Goal: Information Seeking & Learning: Learn about a topic

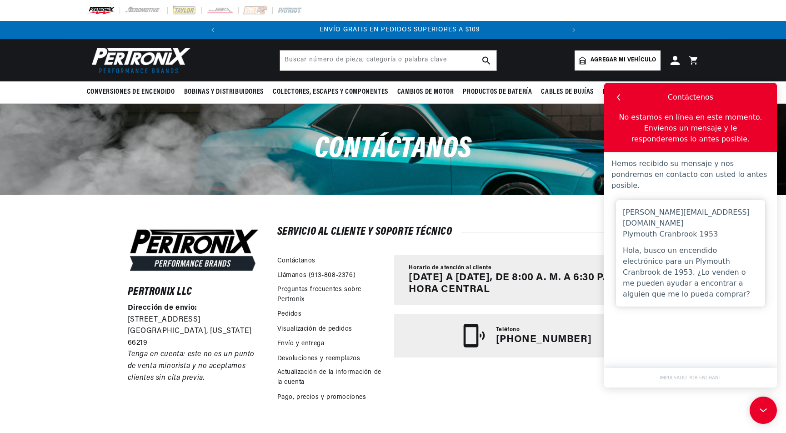
scroll to position [0, 343]
click at [432, 57] on input "text" at bounding box center [388, 60] width 216 height 20
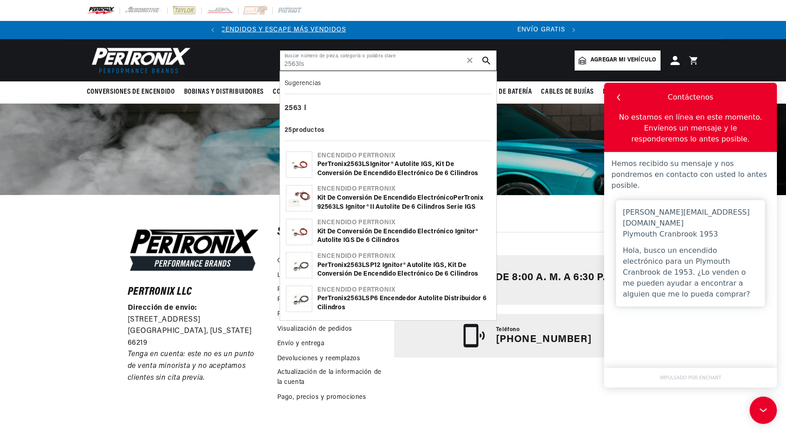
type input "2563ls"
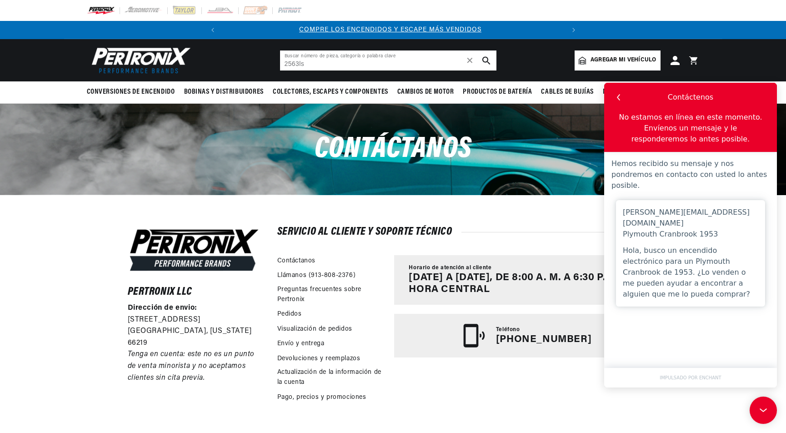
scroll to position [0, 0]
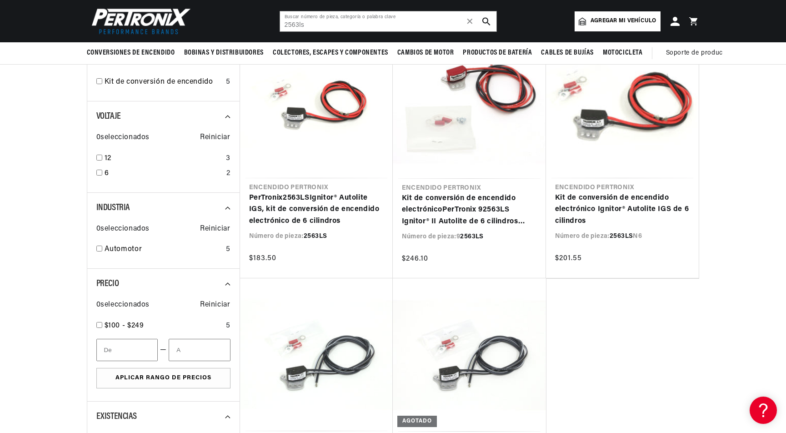
scroll to position [104, 0]
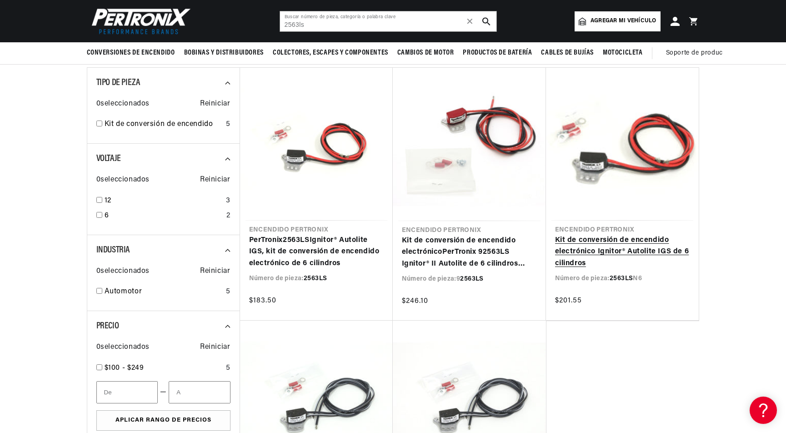
click at [639, 241] on link "Kit de conversión de encendido electrónico Ignitor® Autolite IGS de 6 cilindros" at bounding box center [622, 252] width 135 height 35
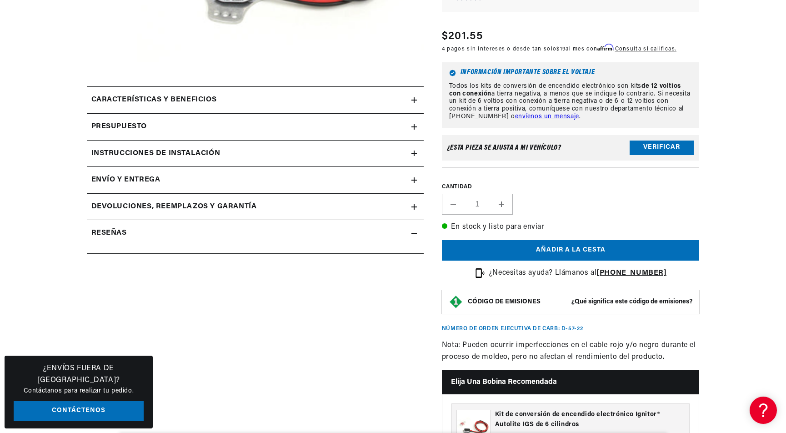
scroll to position [280, 0]
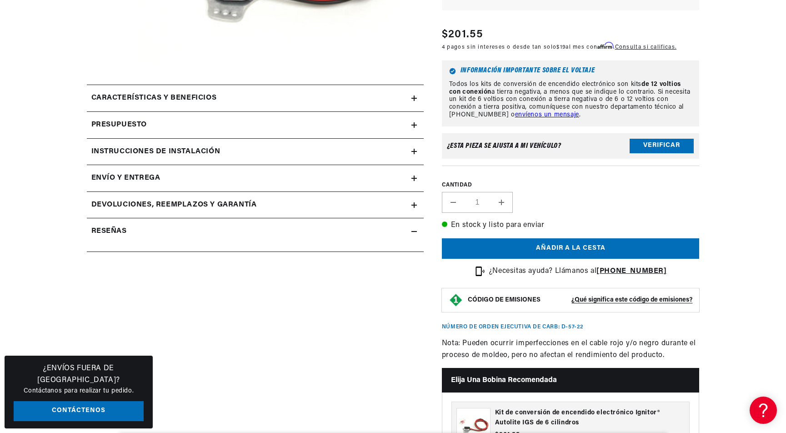
click at [413, 94] on summary "Características y beneficios" at bounding box center [255, 98] width 337 height 26
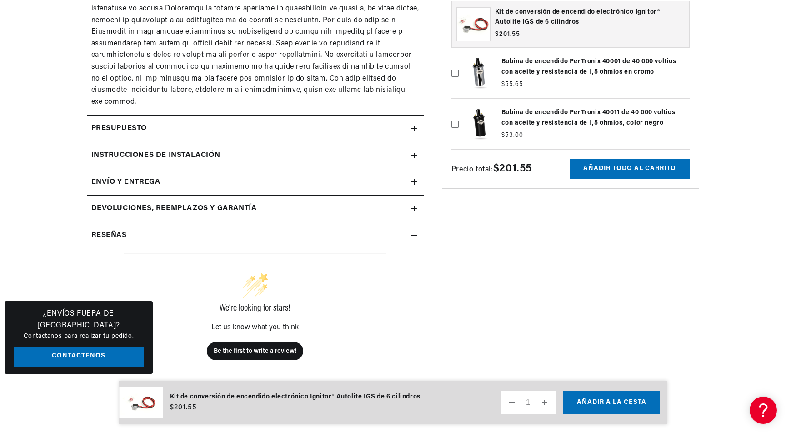
scroll to position [0, 343]
click at [417, 116] on summary "Presupuesto" at bounding box center [255, 128] width 337 height 26
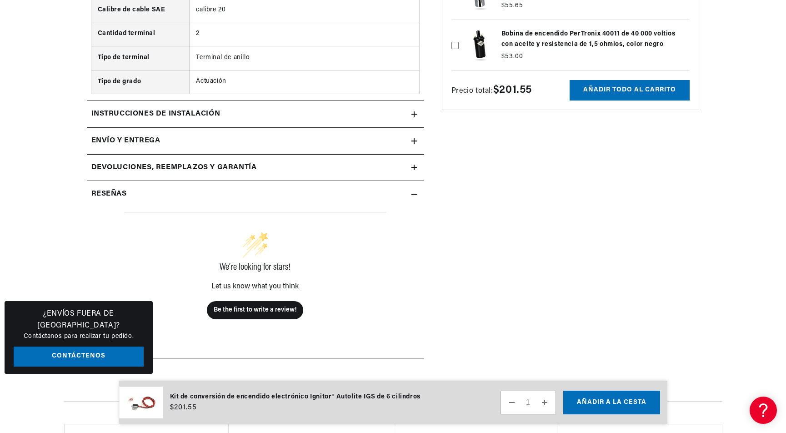
scroll to position [0, 0]
click at [419, 145] on summary "Envío y entrega" at bounding box center [255, 141] width 337 height 26
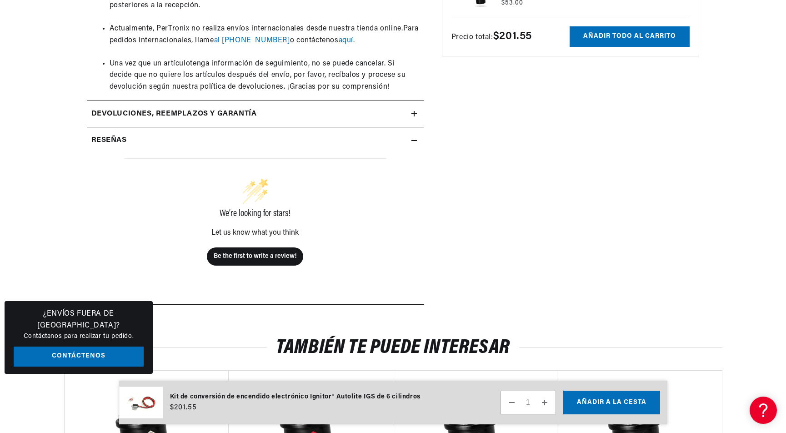
scroll to position [0, 343]
click at [417, 113] on summary "Devoluciones, reemplazos y garantía" at bounding box center [255, 114] width 337 height 26
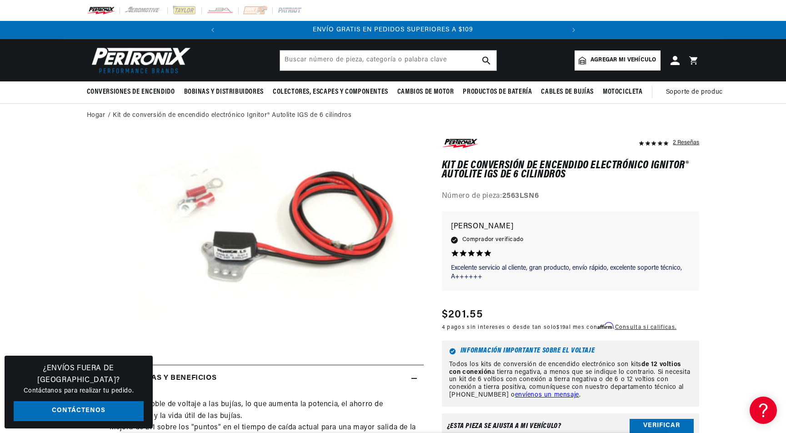
scroll to position [0, 0]
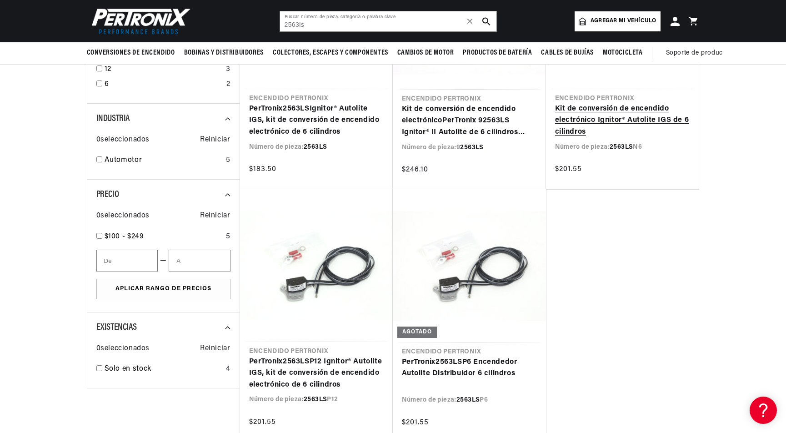
scroll to position [0, 343]
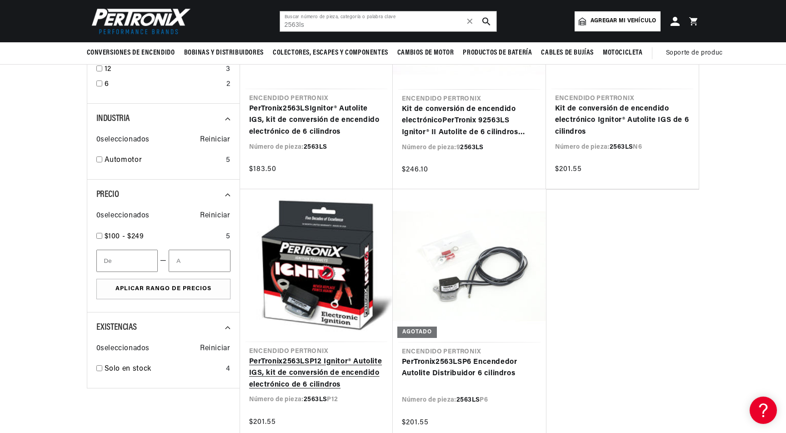
click at [299, 356] on link "PerTronix 2563LS P12 Ignitor® Autolite IGS, kit de conversión de encendido elec…" at bounding box center [316, 373] width 135 height 35
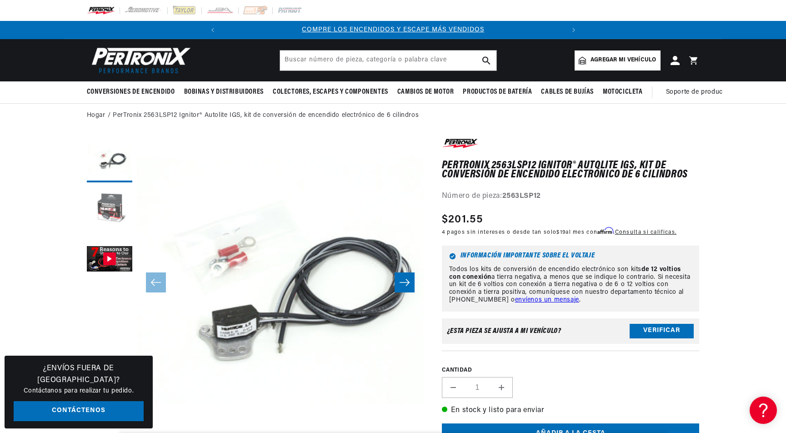
click at [113, 198] on button "Cargar la imagen 2 en la vista de galería" at bounding box center [109, 209] width 45 height 45
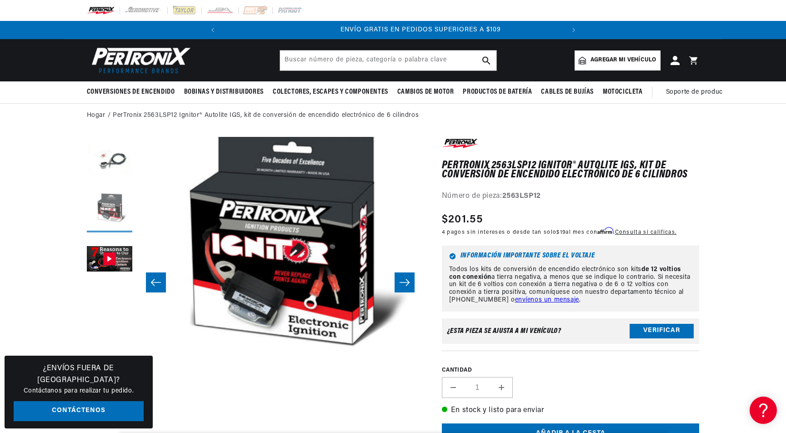
scroll to position [0, 343]
click at [113, 159] on button "Cargar imagen 1 en la vista de galería" at bounding box center [109, 159] width 45 height 45
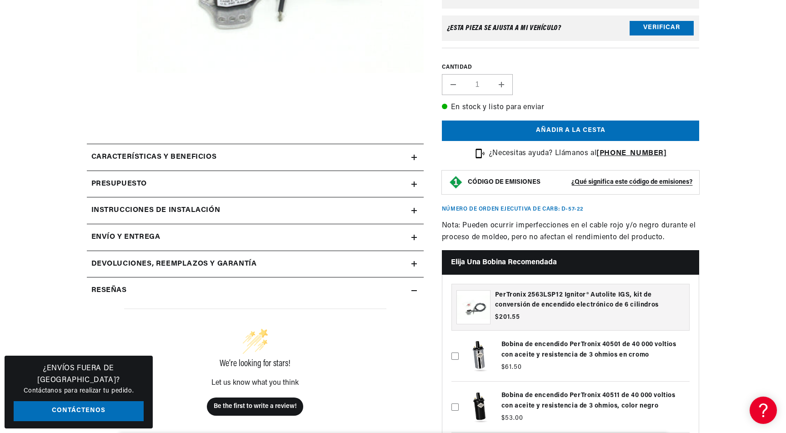
scroll to position [303, 0]
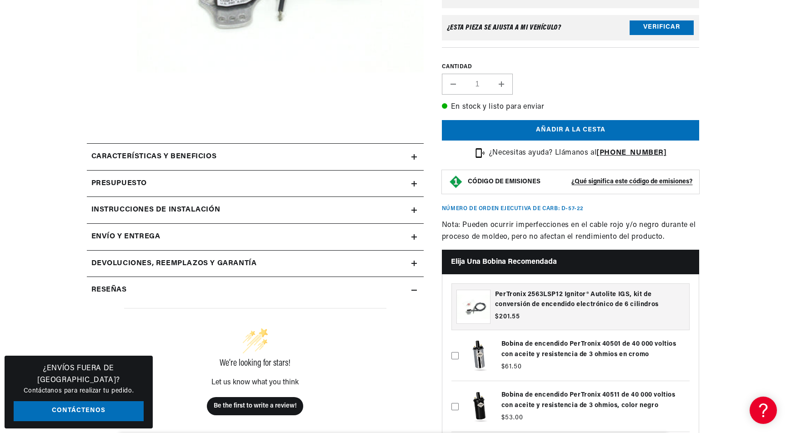
click at [415, 156] on icon at bounding box center [413, 156] width 5 height 5
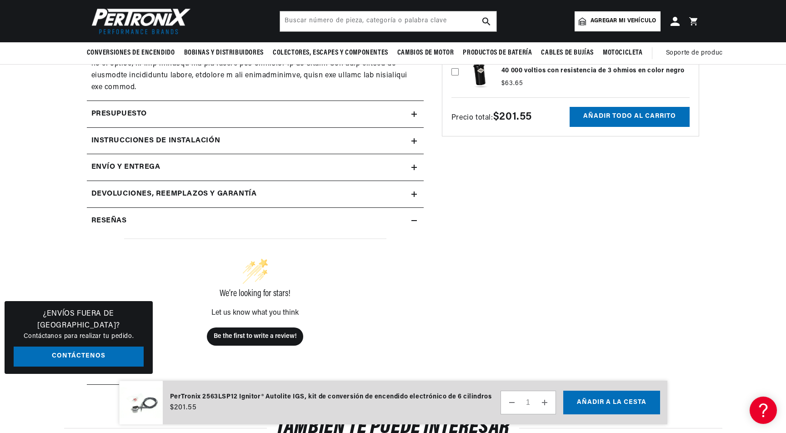
scroll to position [776, 0]
click at [414, 101] on summary "Presupuesto" at bounding box center [255, 114] width 337 height 26
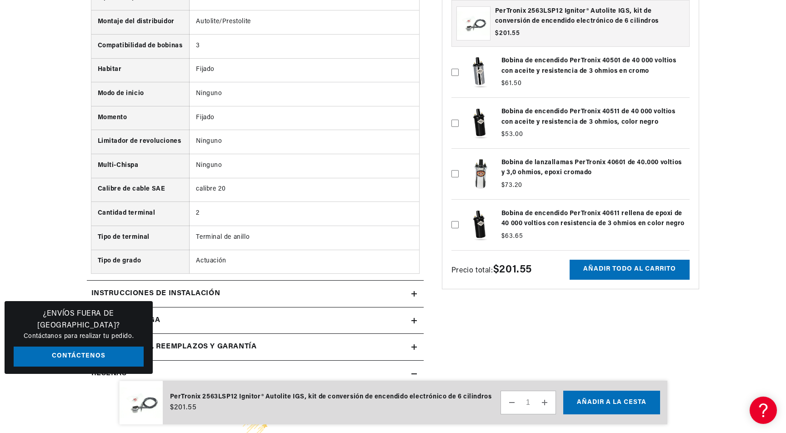
scroll to position [0, 0]
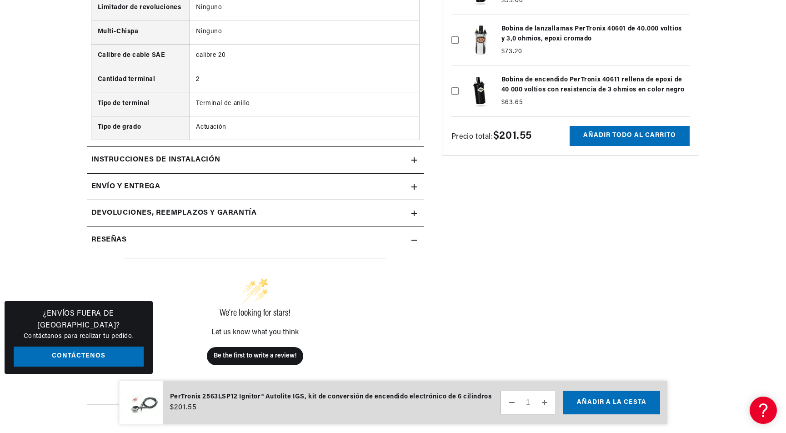
click at [416, 160] on icon at bounding box center [413, 160] width 5 height 0
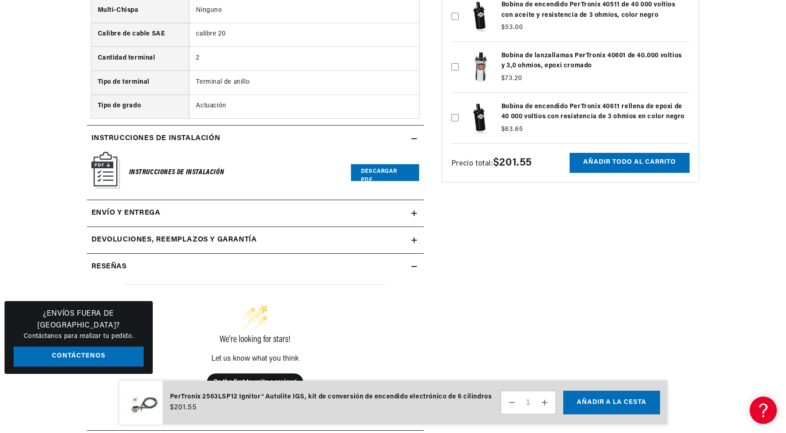
click at [418, 240] on summary "Devoluciones, reemplazos y garantía" at bounding box center [255, 240] width 337 height 26
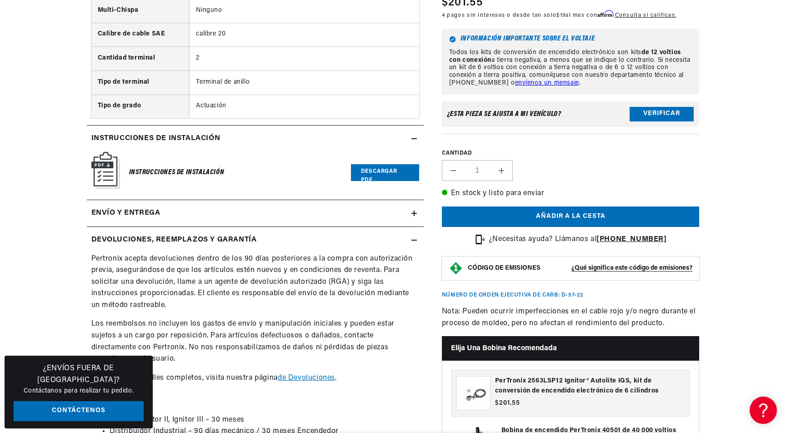
click at [412, 215] on summary "Envío y entrega" at bounding box center [255, 213] width 337 height 26
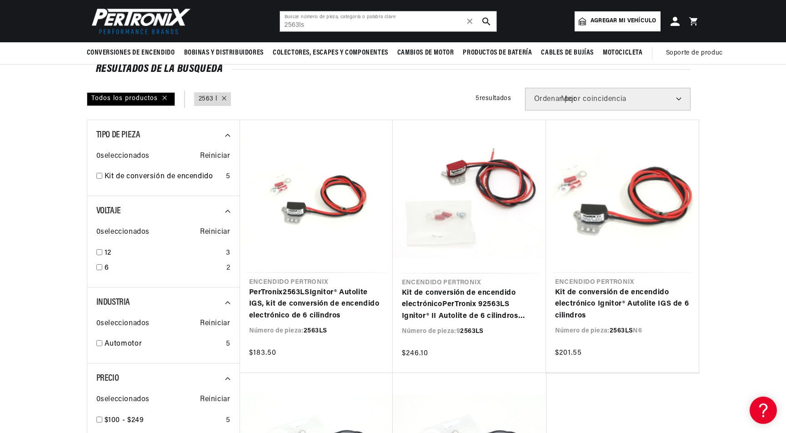
scroll to position [47, 0]
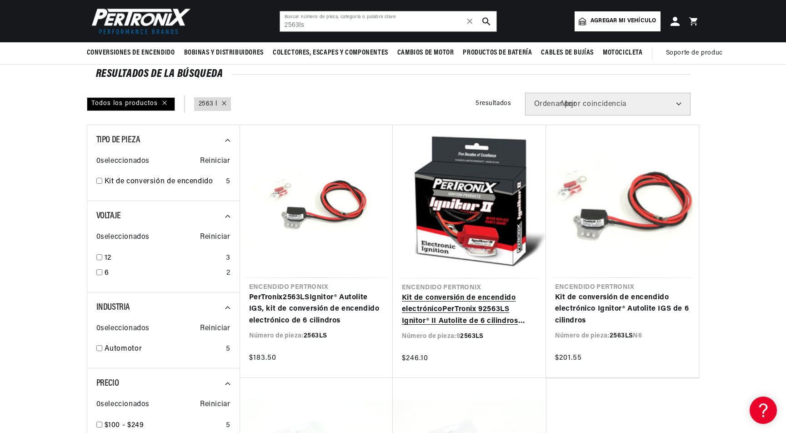
click at [437, 302] on link "Kit de conversión de encendido electrónico PerTronix 9 2563LS Ignitor® II Autol…" at bounding box center [469, 309] width 135 height 35
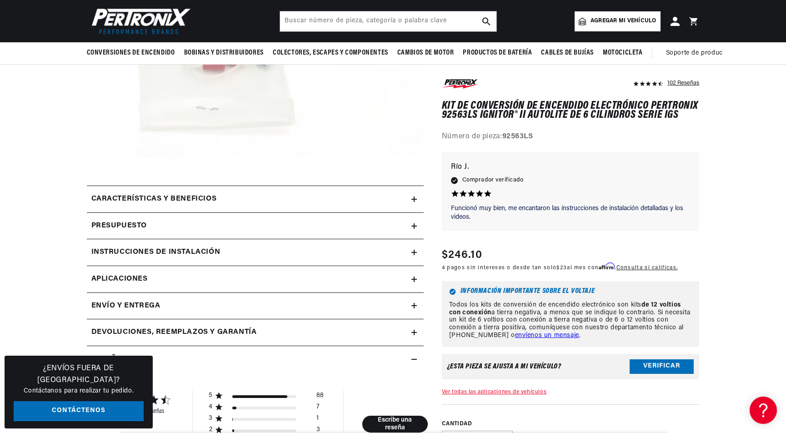
scroll to position [260, 0]
click at [412, 195] on summary "Características y beneficios" at bounding box center [255, 200] width 337 height 26
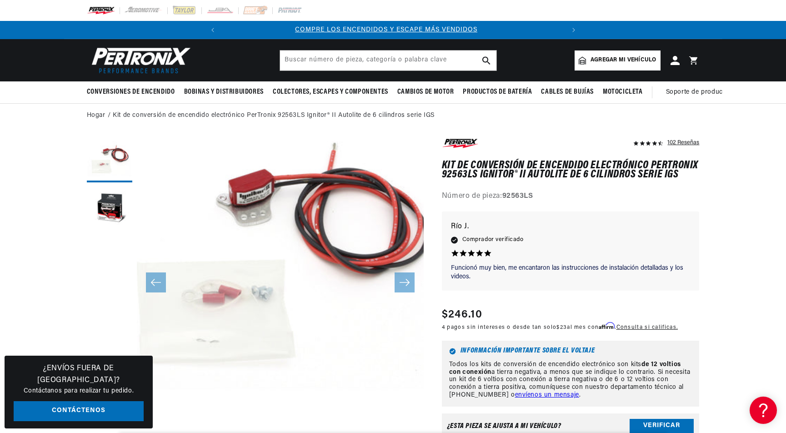
scroll to position [0, 0]
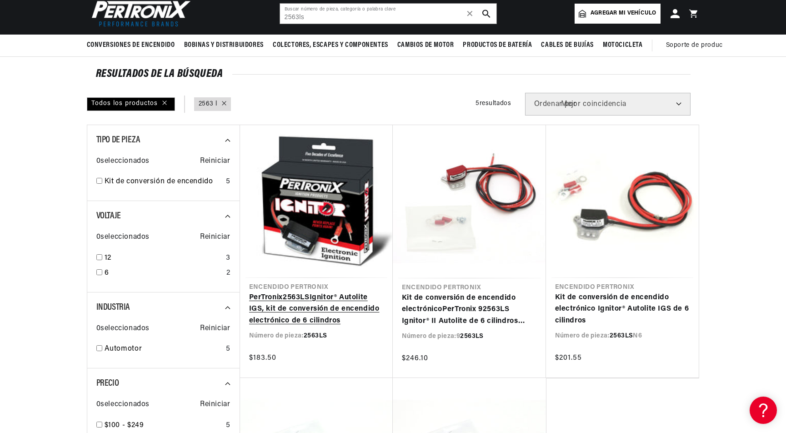
click at [308, 310] on link "PerTronix 2563LS Ignitor® Autolite IGS, kit de conversión de encendido electrón…" at bounding box center [316, 309] width 135 height 35
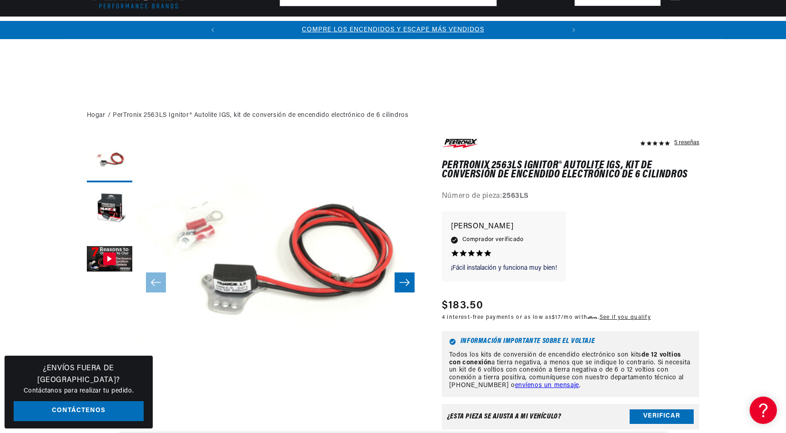
scroll to position [345, 0]
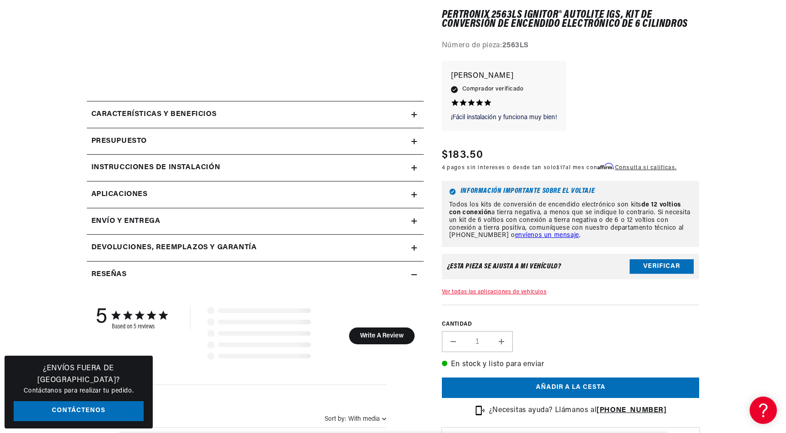
click at [225, 112] on div "Características y beneficios" at bounding box center [249, 115] width 324 height 12
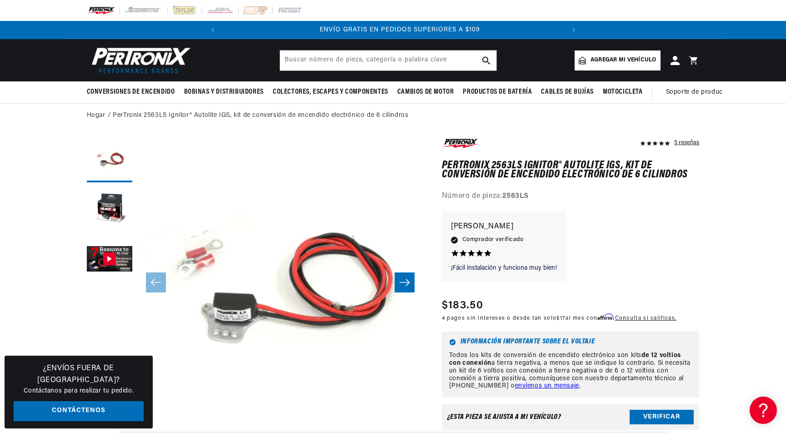
scroll to position [0, 343]
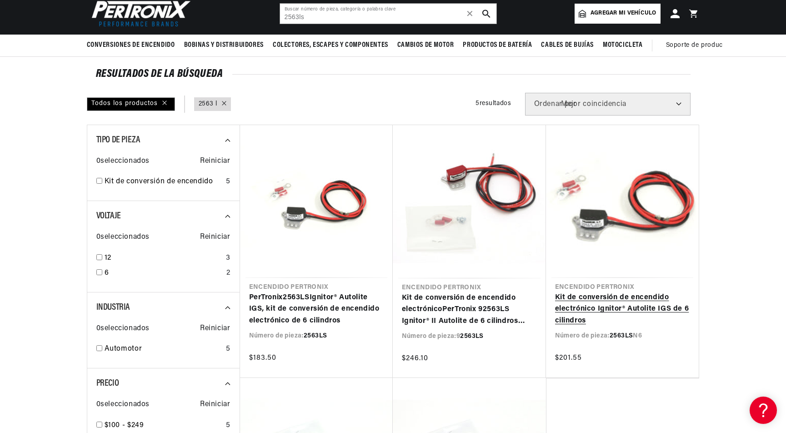
click at [615, 296] on link "Kit de conversión de encendido electrónico Ignitor® Autolite IGS de 6 cilindros" at bounding box center [622, 309] width 135 height 35
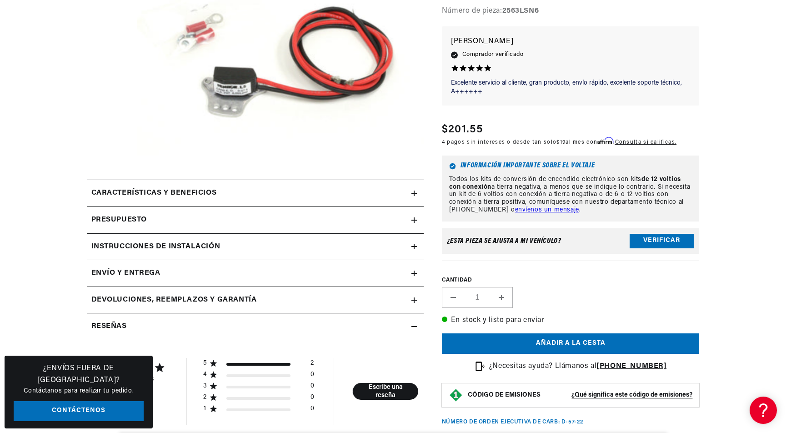
scroll to position [187, 0]
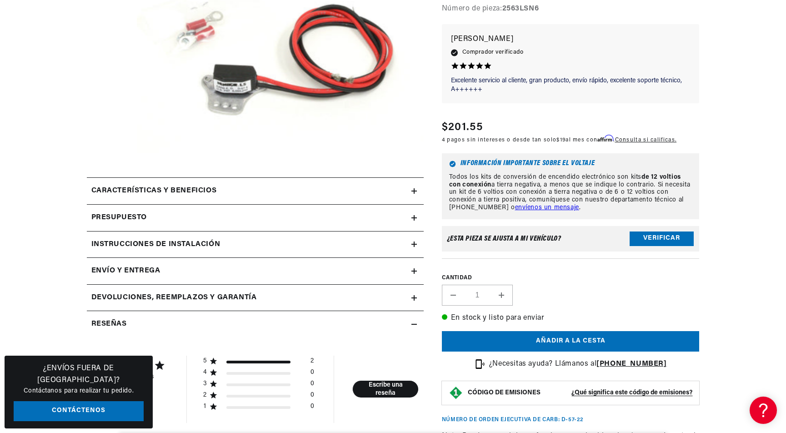
click at [408, 189] on div "Características y beneficios" at bounding box center [249, 191] width 324 height 12
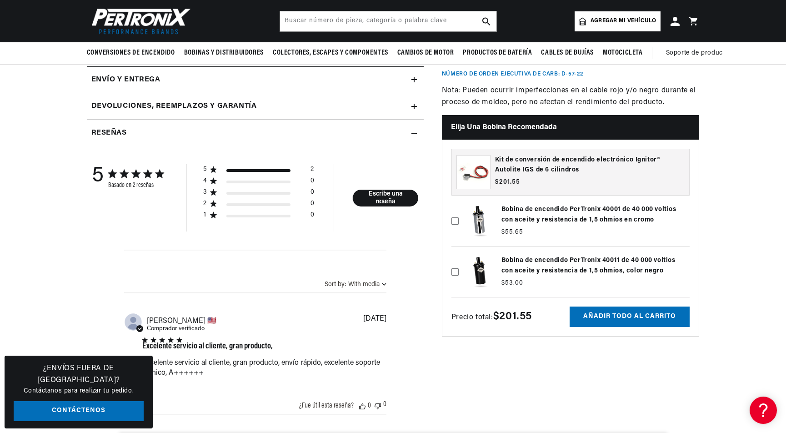
scroll to position [579, 0]
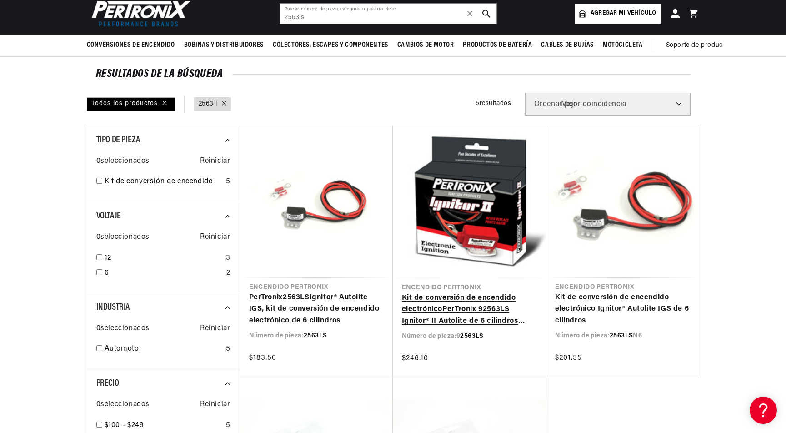
click at [457, 313] on link "Kit de conversión de encendido electrónico PerTronix 9 2563LS Ignitor® II Autol…" at bounding box center [469, 309] width 135 height 35
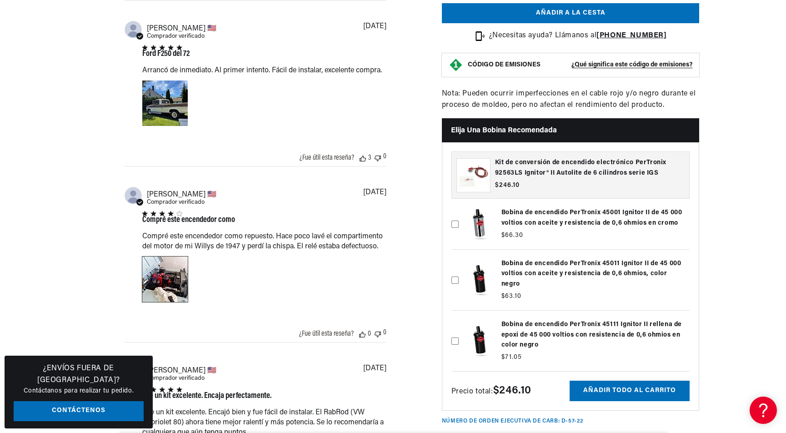
click at [174, 287] on div "Imagen de la reseña de Stephen S. del 12 de junio de 23 número 1" at bounding box center [164, 278] width 45 height 45
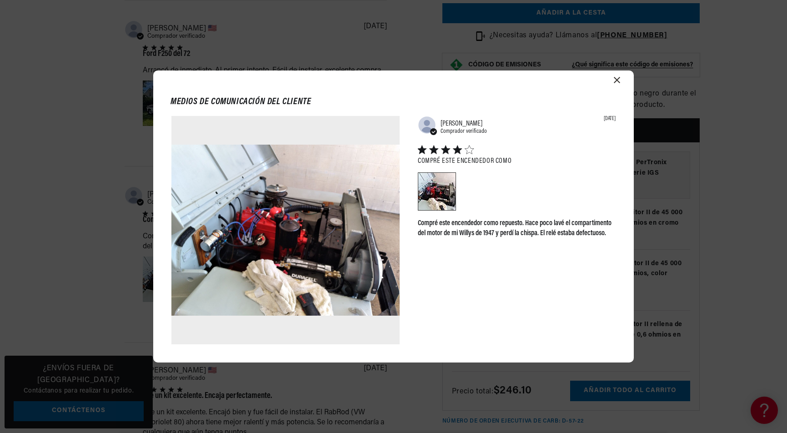
click at [244, 241] on img at bounding box center [285, 230] width 228 height 228
click at [618, 80] on icon "Cerrar modal" at bounding box center [617, 80] width 6 height 6
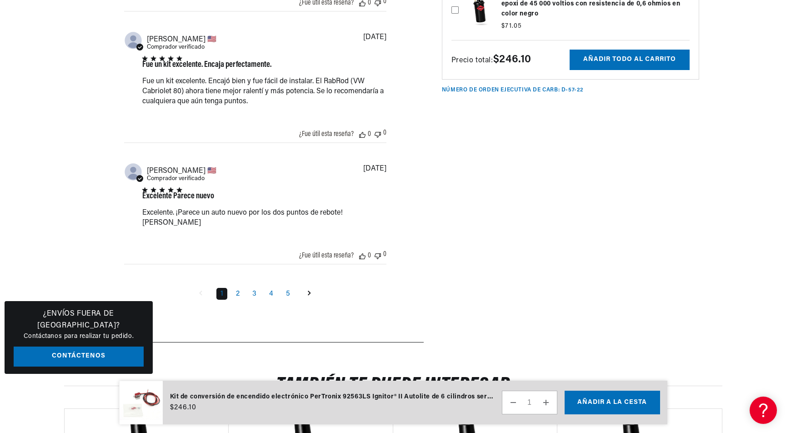
scroll to position [1288, 0]
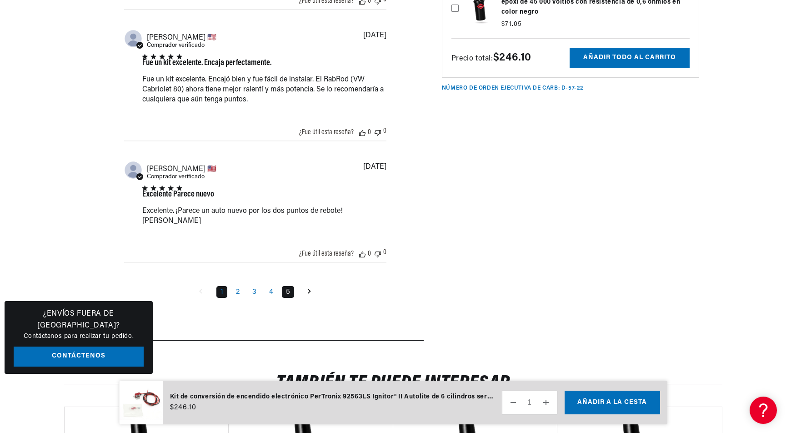
click at [290, 297] on link "5" at bounding box center [288, 292] width 12 height 12
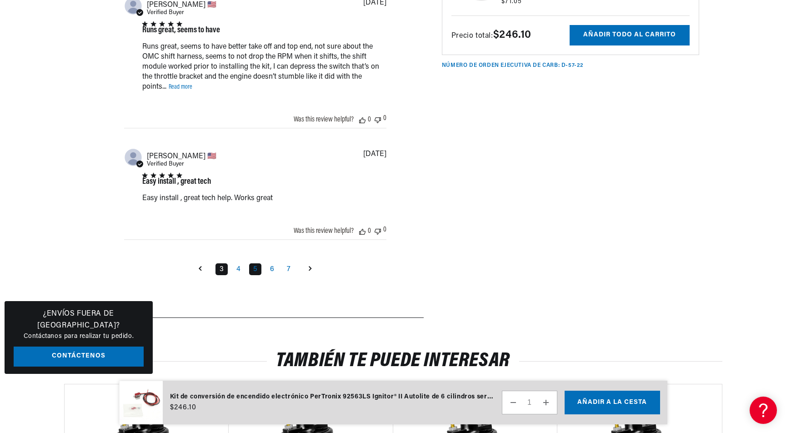
scroll to position [0, 319]
click at [222, 273] on font "3" at bounding box center [222, 268] width 4 height 7
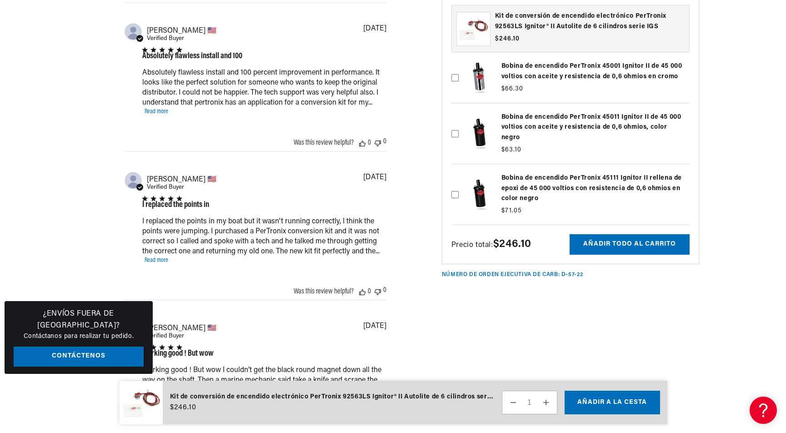
scroll to position [0, 0]
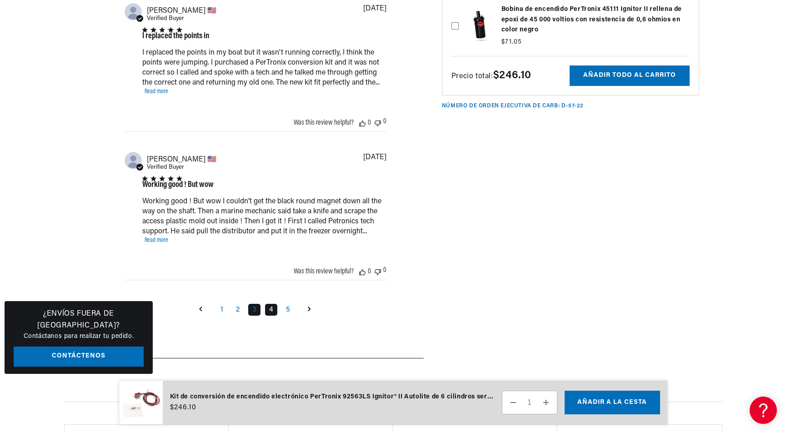
click at [272, 313] on font "4" at bounding box center [271, 309] width 4 height 7
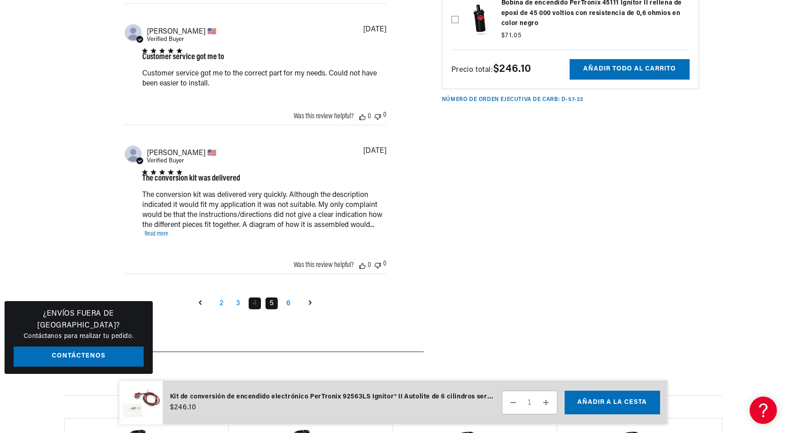
click at [272, 307] on font "5" at bounding box center [271, 302] width 4 height 7
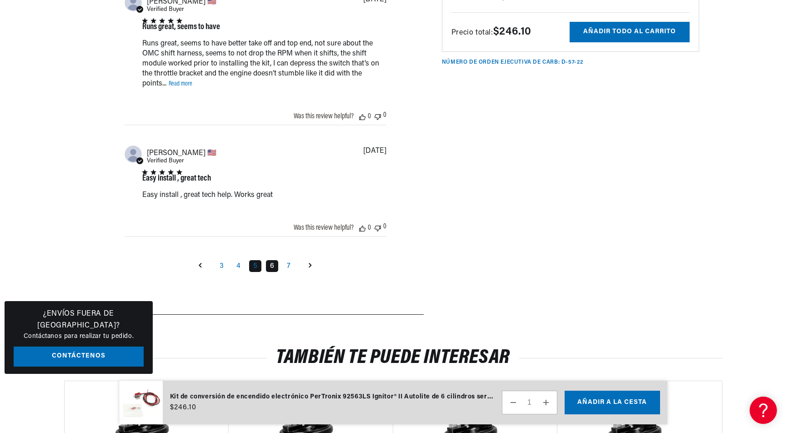
click at [275, 272] on link "6" at bounding box center [272, 266] width 12 height 12
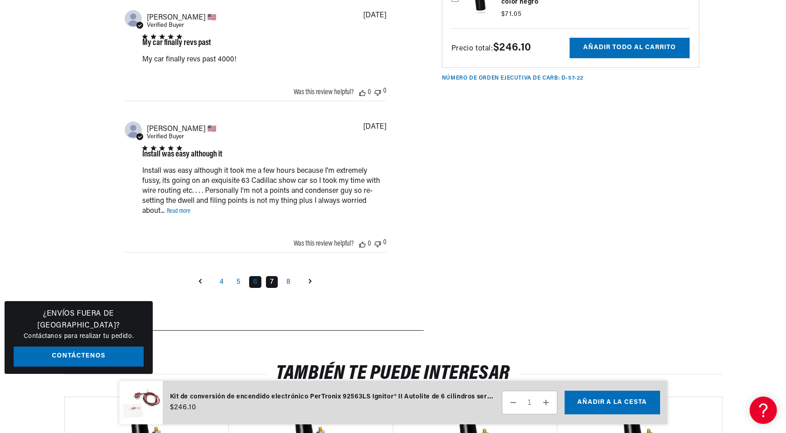
click at [274, 288] on link "7" at bounding box center [272, 282] width 12 height 12
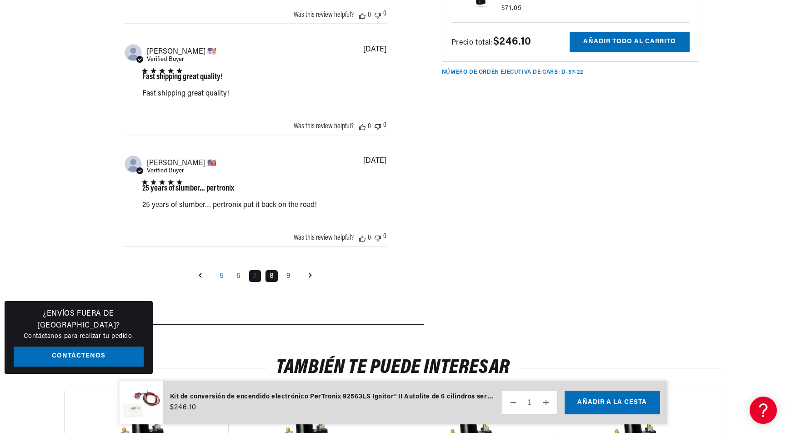
click at [271, 282] on link "8" at bounding box center [271, 276] width 12 height 12
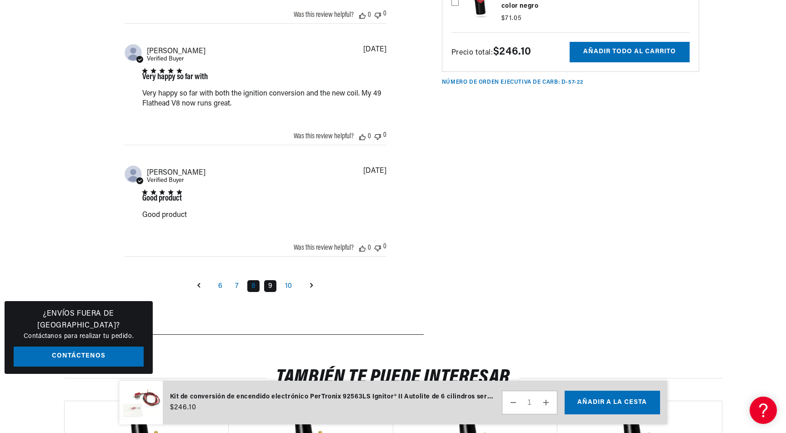
click at [268, 292] on link "9" at bounding box center [270, 286] width 12 height 12
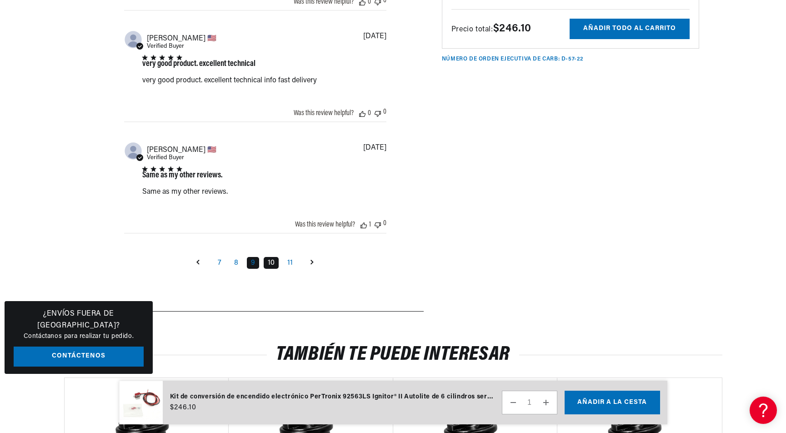
click at [268, 269] on link "10" at bounding box center [271, 263] width 15 height 12
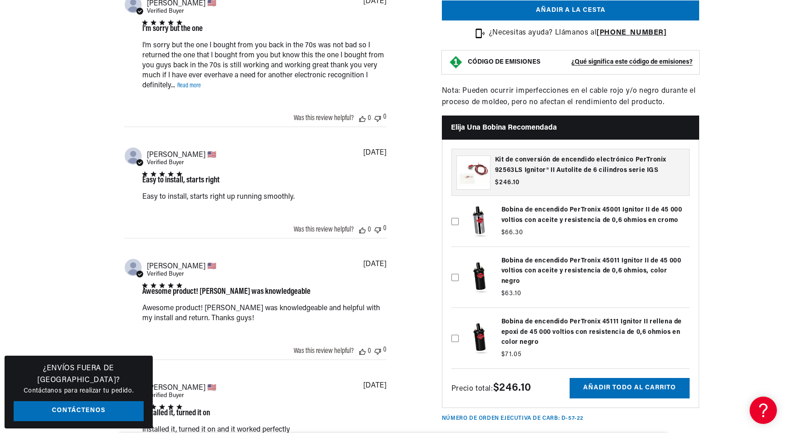
scroll to position [0, 7]
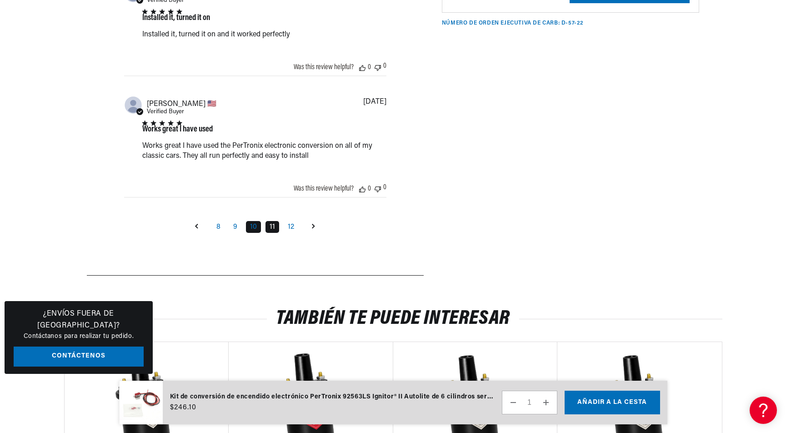
click at [276, 233] on link "11" at bounding box center [272, 227] width 14 height 12
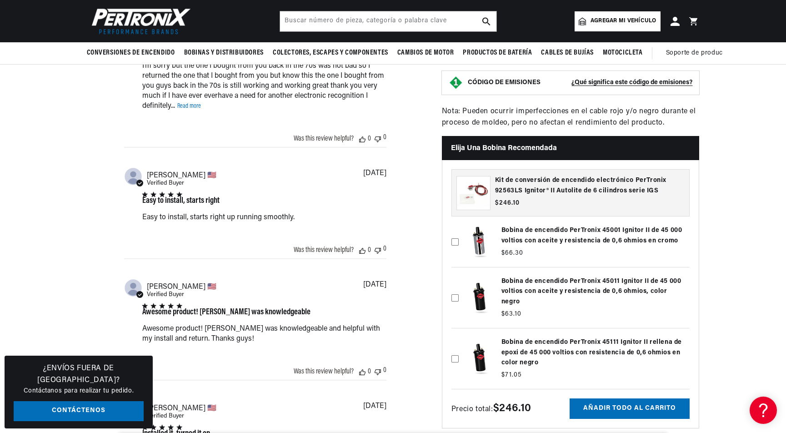
scroll to position [0, 77]
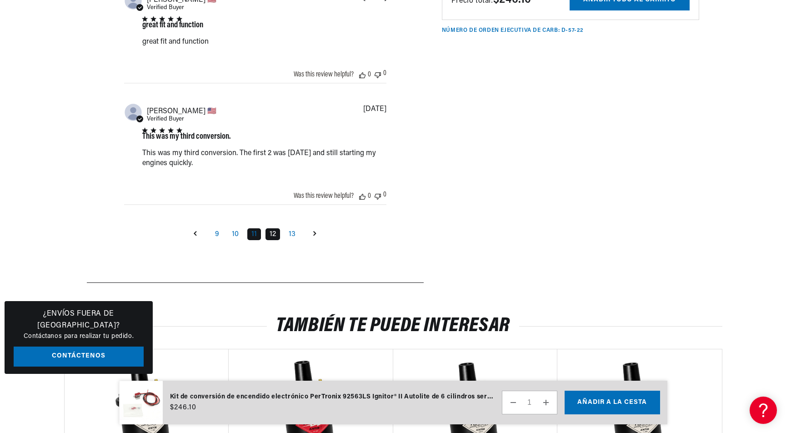
click at [274, 240] on link "12" at bounding box center [272, 234] width 15 height 12
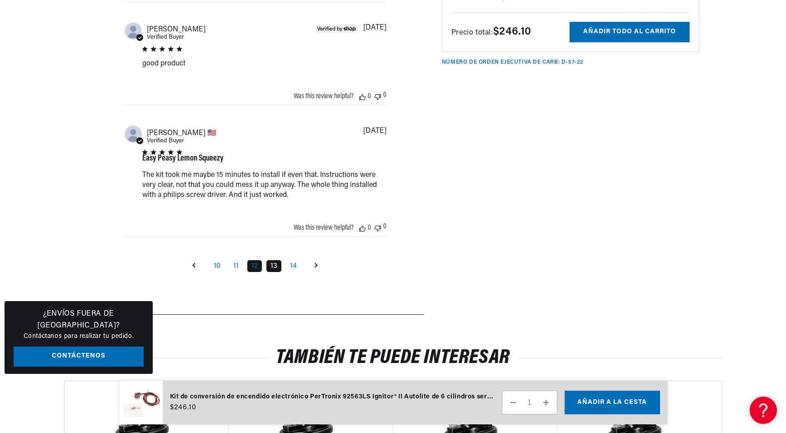
click at [275, 272] on link "13" at bounding box center [273, 266] width 15 height 12
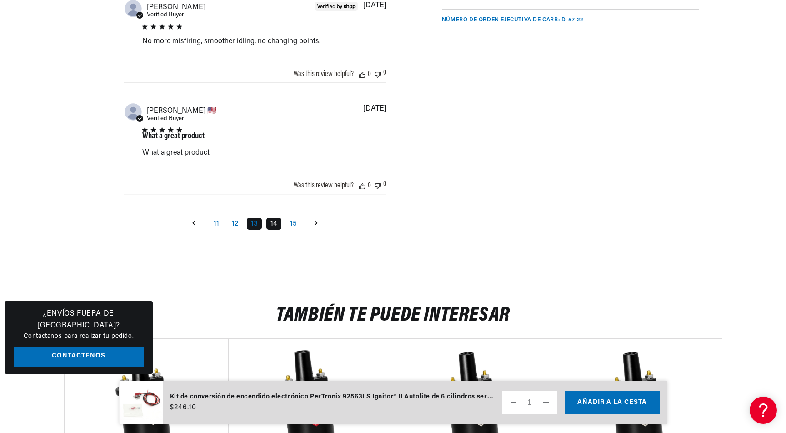
click at [274, 230] on link "14" at bounding box center [273, 224] width 15 height 12
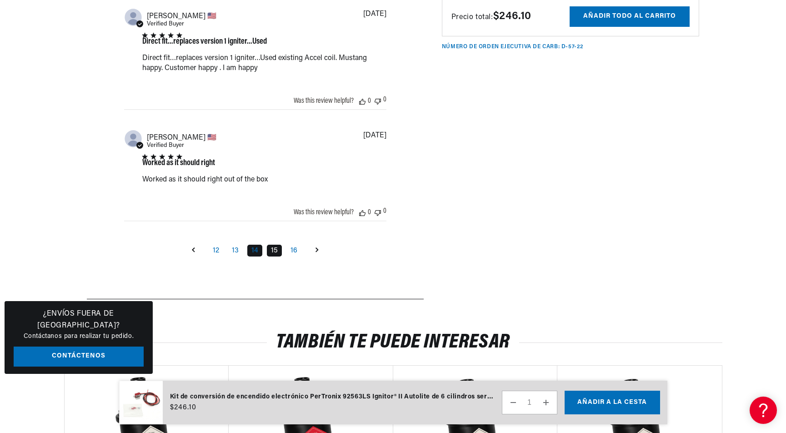
click at [274, 256] on link "15" at bounding box center [274, 251] width 15 height 12
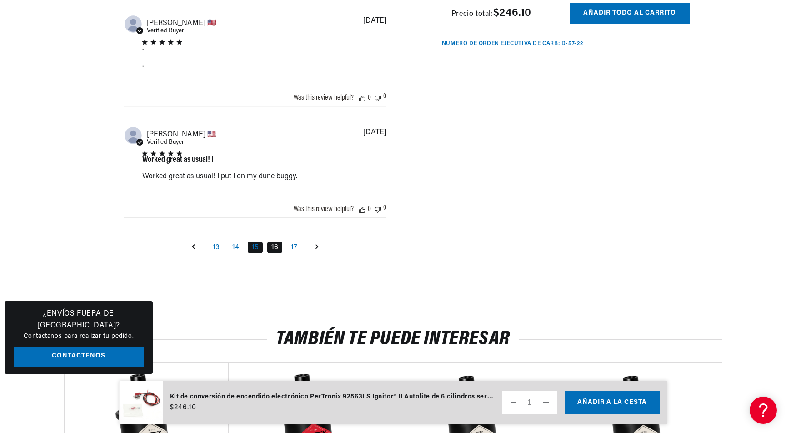
click at [279, 253] on link "16" at bounding box center [274, 247] width 15 height 12
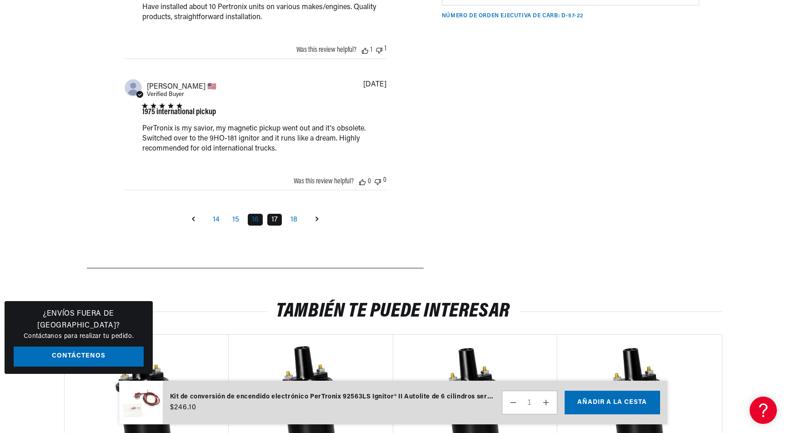
click at [275, 225] on link "17" at bounding box center [274, 220] width 15 height 12
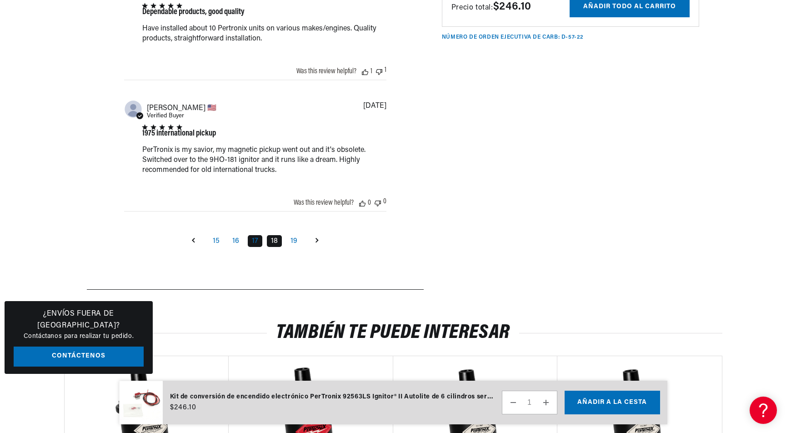
click at [273, 247] on link "18" at bounding box center [274, 241] width 15 height 12
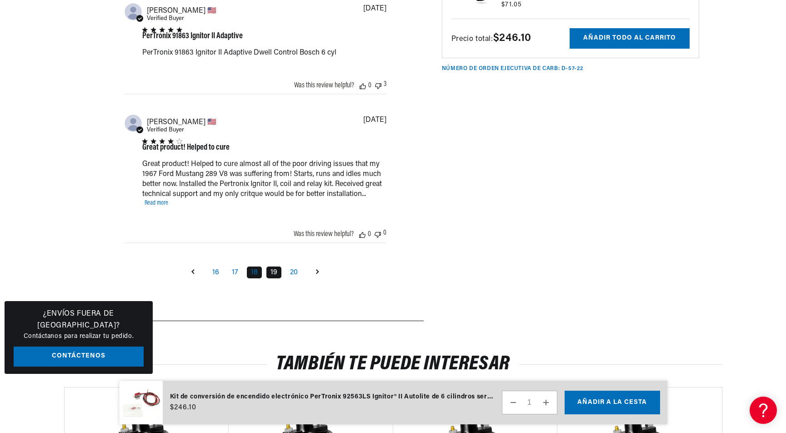
click at [275, 278] on link "19" at bounding box center [273, 272] width 15 height 12
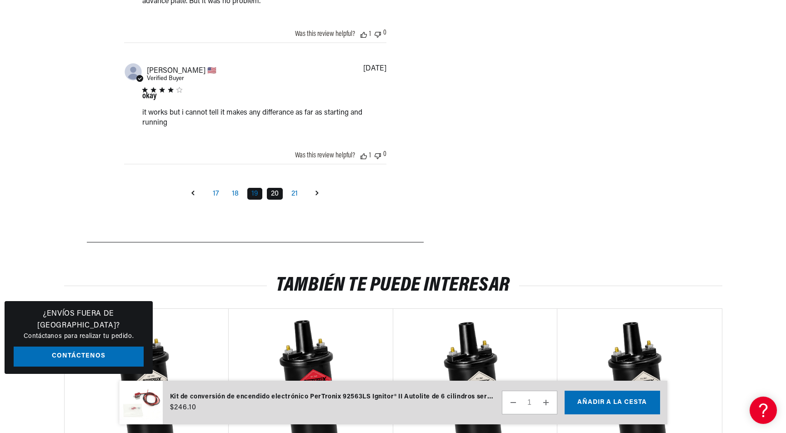
click at [277, 200] on link "20" at bounding box center [275, 194] width 16 height 12
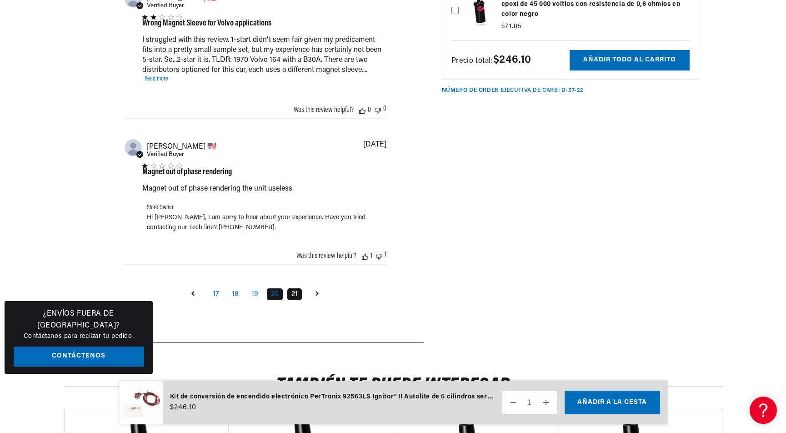
click at [293, 300] on link "21" at bounding box center [294, 294] width 15 height 12
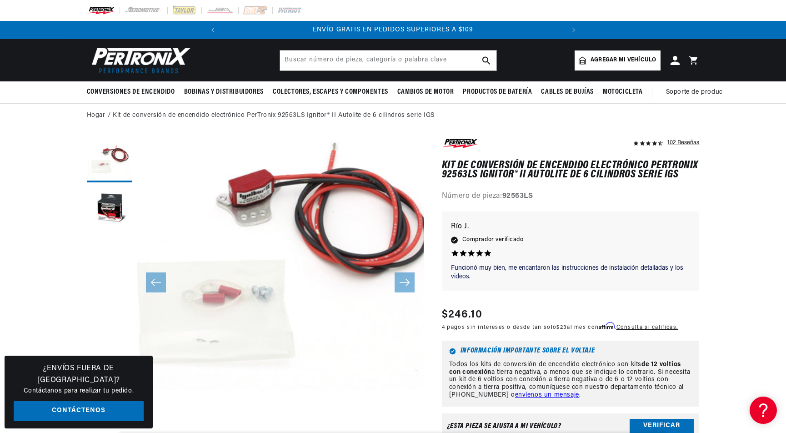
scroll to position [0, 343]
